Goal: Navigation & Orientation: Find specific page/section

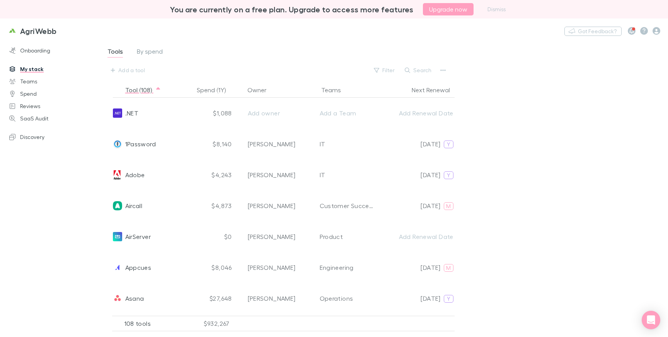
click at [350, 34] on div "AgriWebb Nothing Got Feedback?" at bounding box center [334, 31] width 668 height 25
click at [38, 82] on link "Teams" at bounding box center [50, 81] width 96 height 12
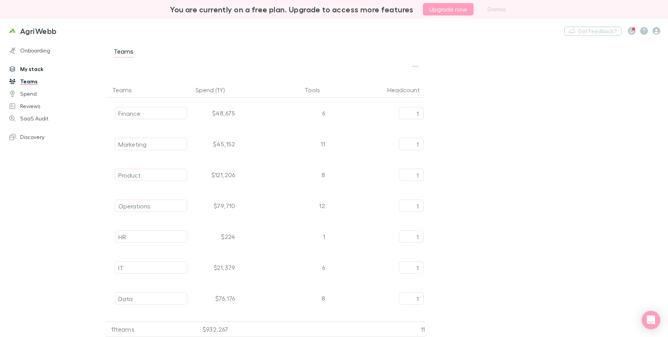
click at [29, 71] on link "My stack" at bounding box center [50, 69] width 96 height 12
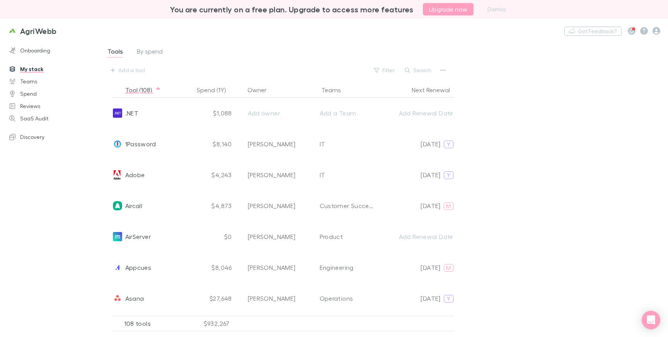
click at [267, 24] on div "AgriWebb Nothing Got Feedback?" at bounding box center [334, 31] width 668 height 25
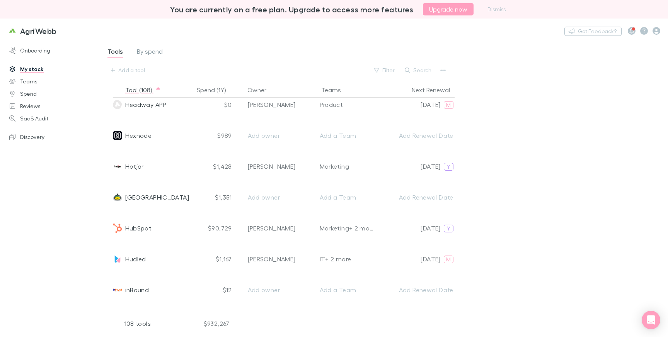
scroll to position [1274, 0]
click at [511, 144] on div "Tools By spend Add a tool Filter Search Tool (108) Spend (1Y) Owner Teams Next …" at bounding box center [383, 185] width 569 height 291
click at [544, 33] on div "AgriWebb Nothing Got Feedback?" at bounding box center [334, 31] width 668 height 25
